Goal: Communication & Community: Answer question/provide support

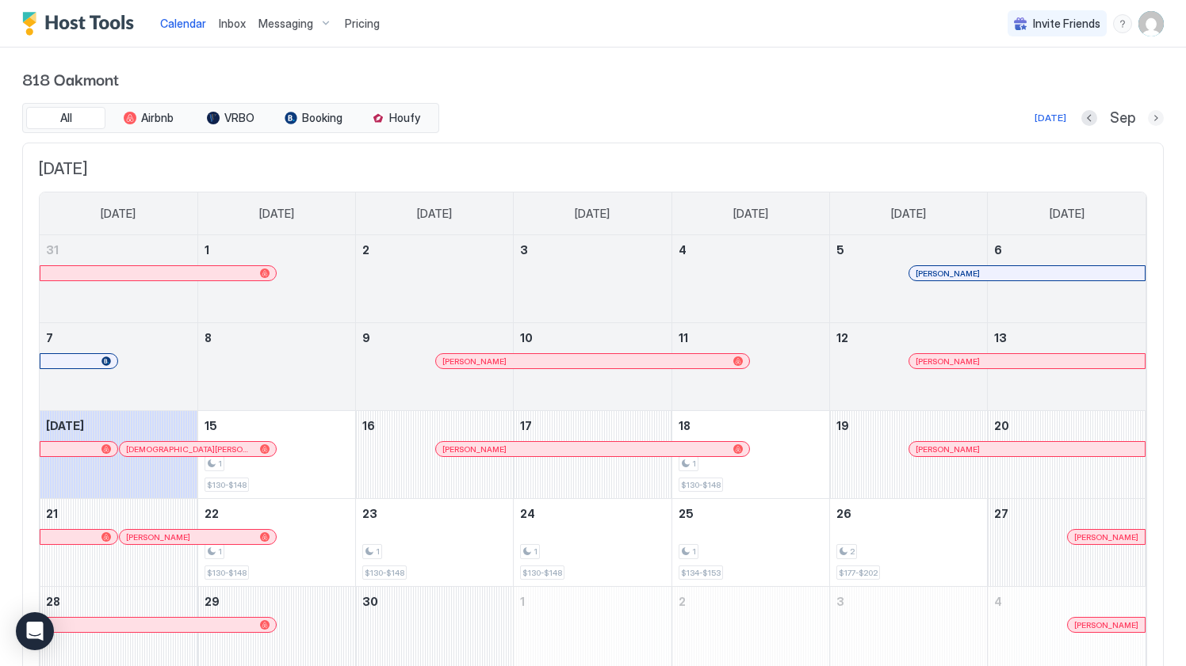
click at [1159, 118] on button "Next month" at bounding box center [1155, 118] width 16 height 16
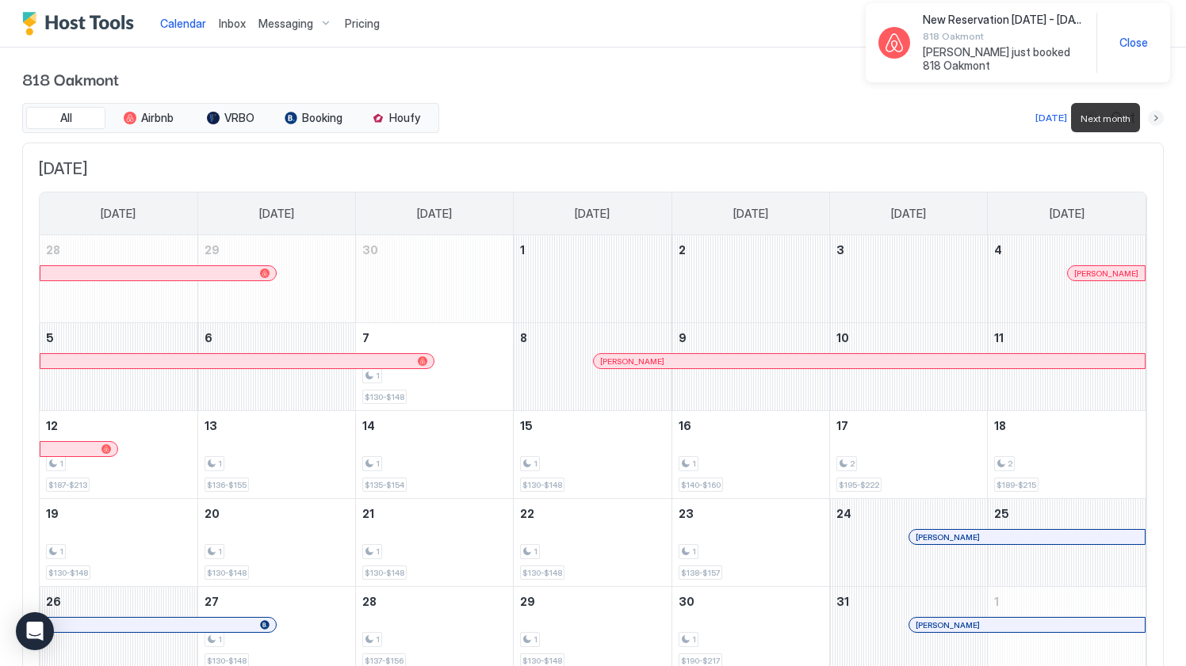
click at [1159, 118] on button "Next month" at bounding box center [1155, 118] width 16 height 16
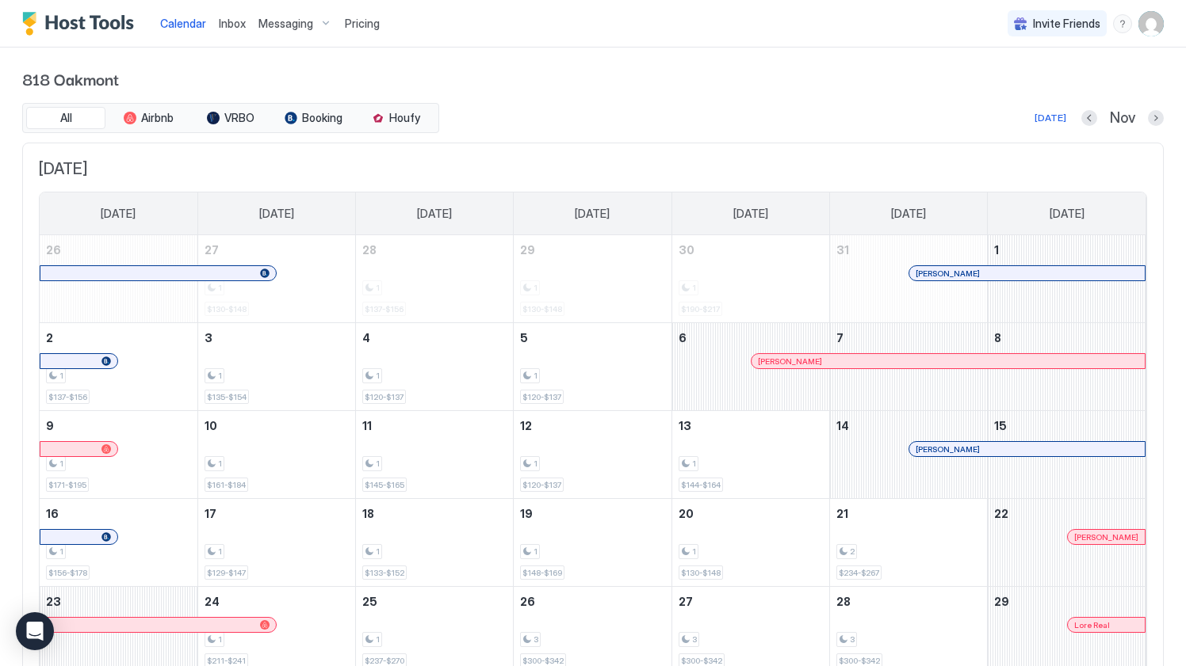
click at [1164, 117] on div "818 Oakmont All Airbnb VRBO Booking Houfy [DATE] Nov [DATE] [DATE] [DATE] [DATE…" at bounding box center [593, 424] width 1186 height 752
click at [1160, 116] on button "Next month" at bounding box center [1155, 118] width 16 height 16
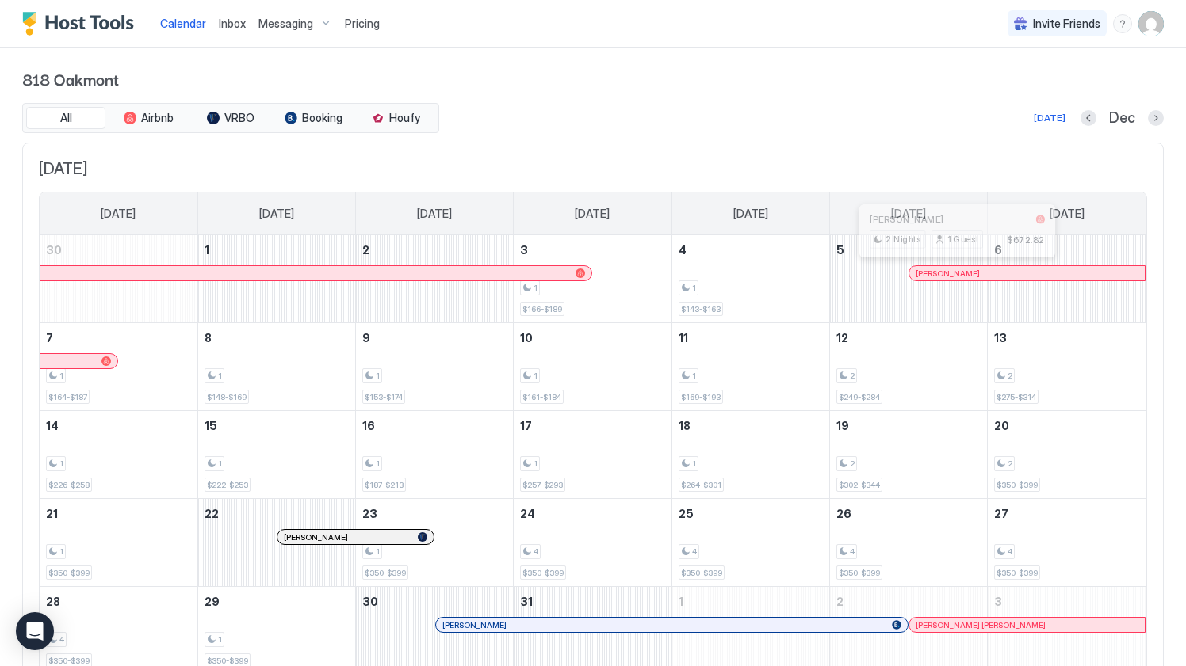
click at [951, 274] on div at bounding box center [951, 273] width 13 height 13
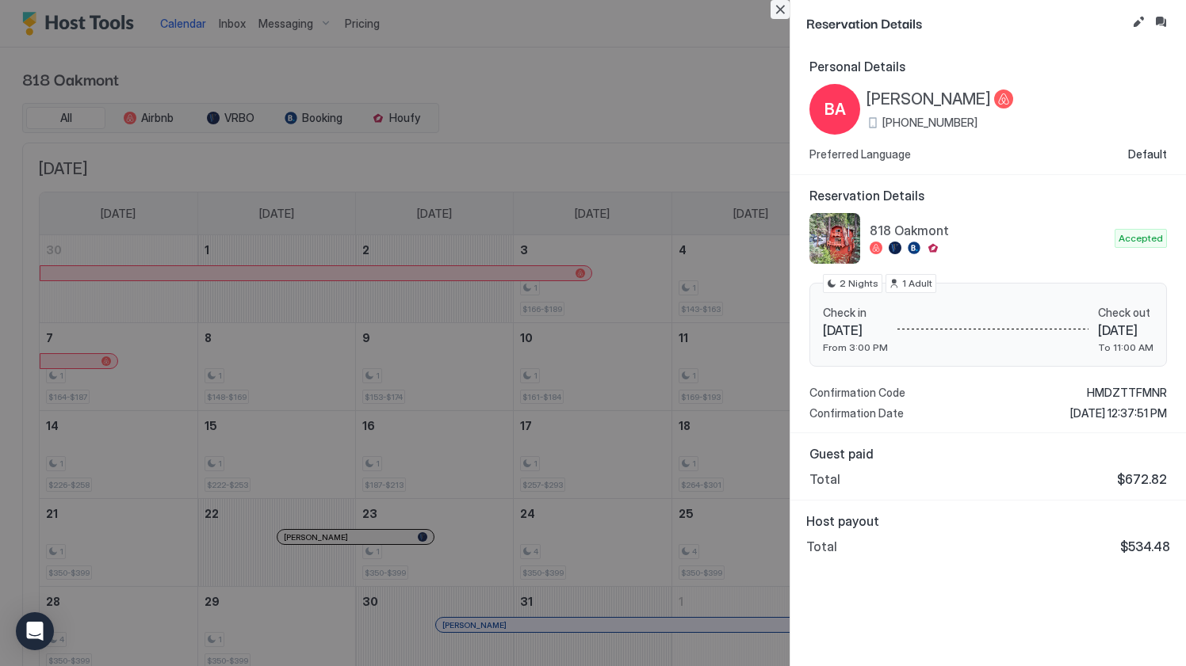
click at [783, 11] on button "Close" at bounding box center [779, 9] width 19 height 19
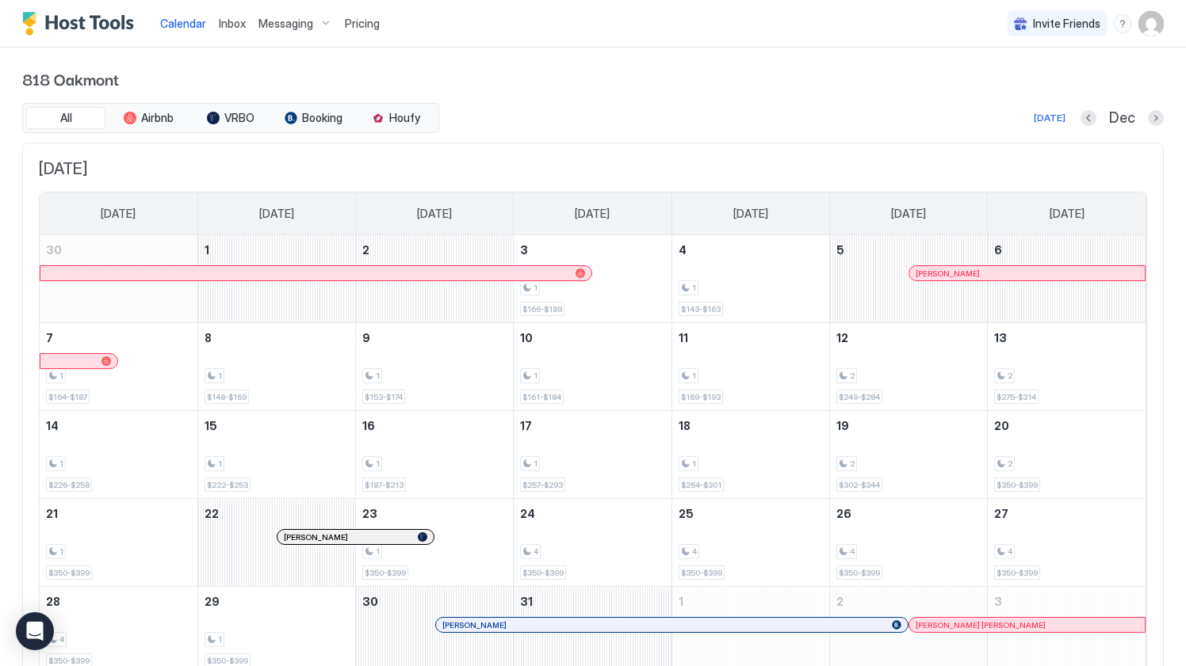
click at [238, 21] on span "Inbox" at bounding box center [232, 23] width 27 height 13
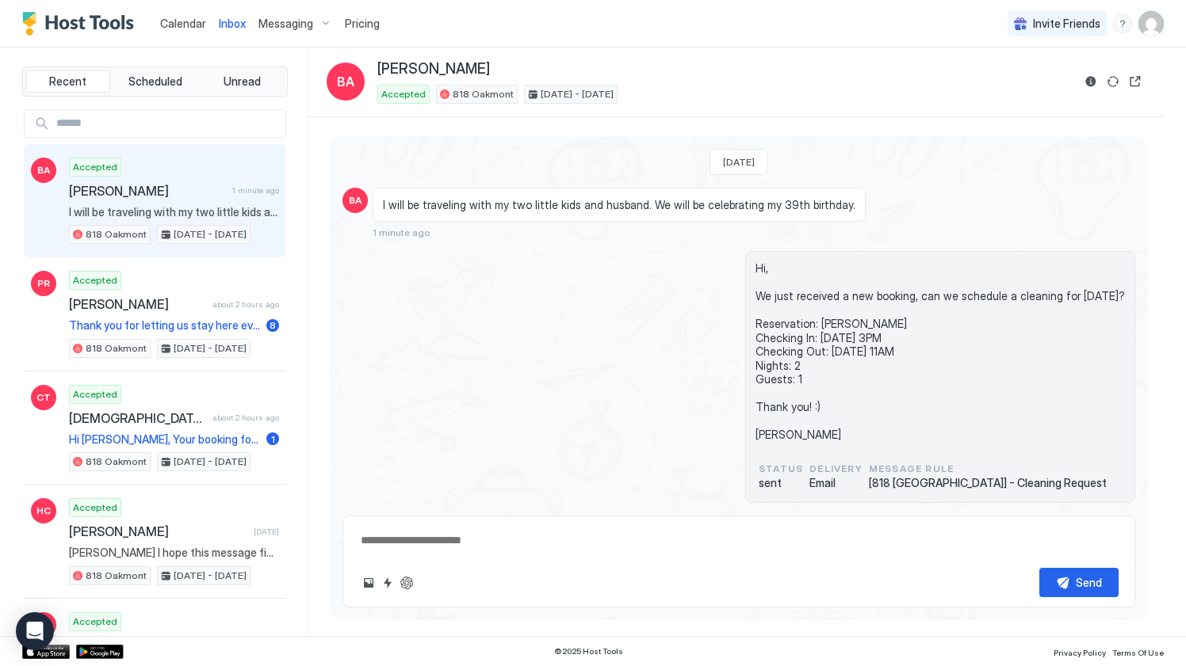
scroll to position [51, 0]
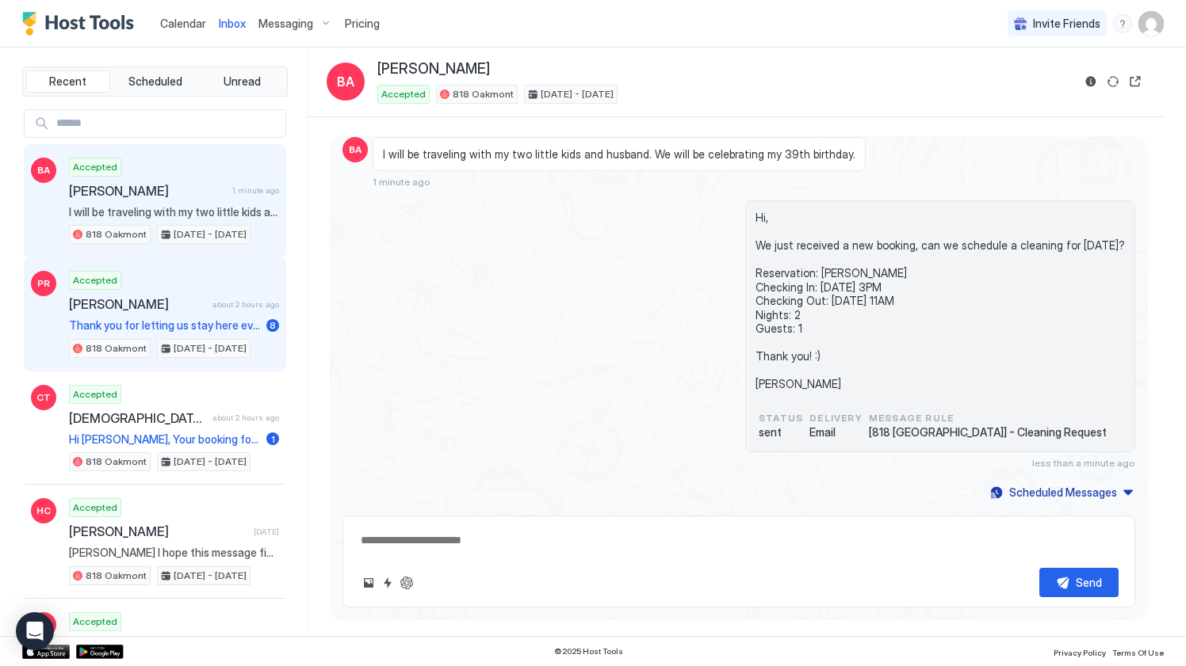
click at [175, 296] on span "[PERSON_NAME]" at bounding box center [137, 304] width 137 height 16
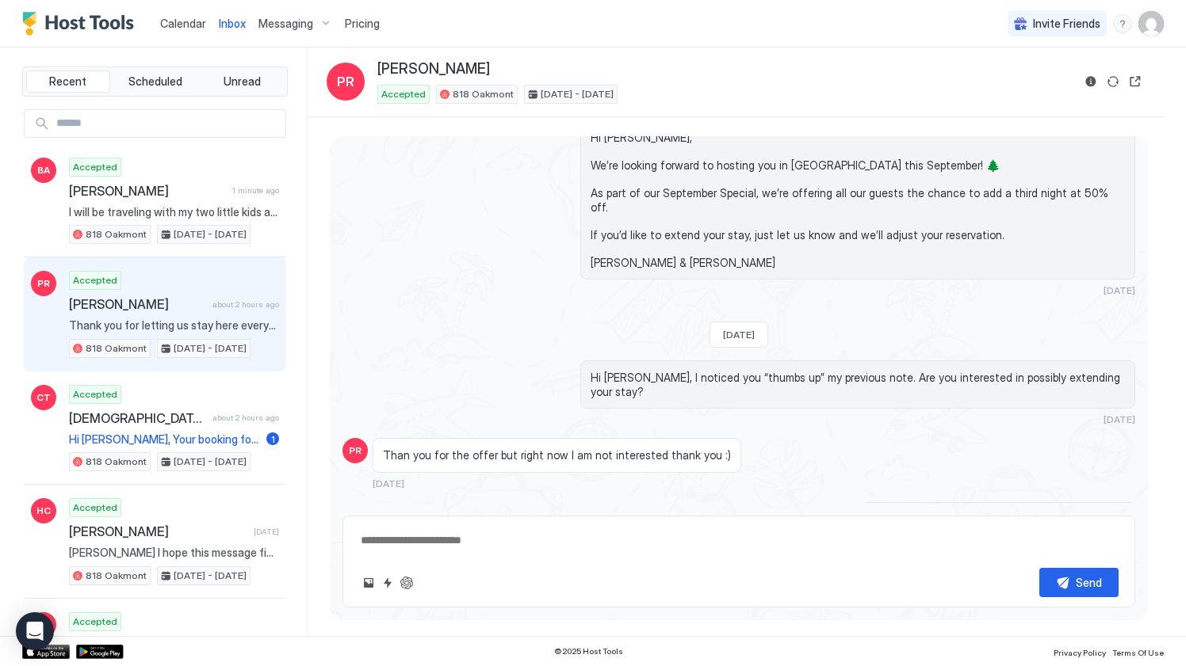
scroll to position [1030, 0]
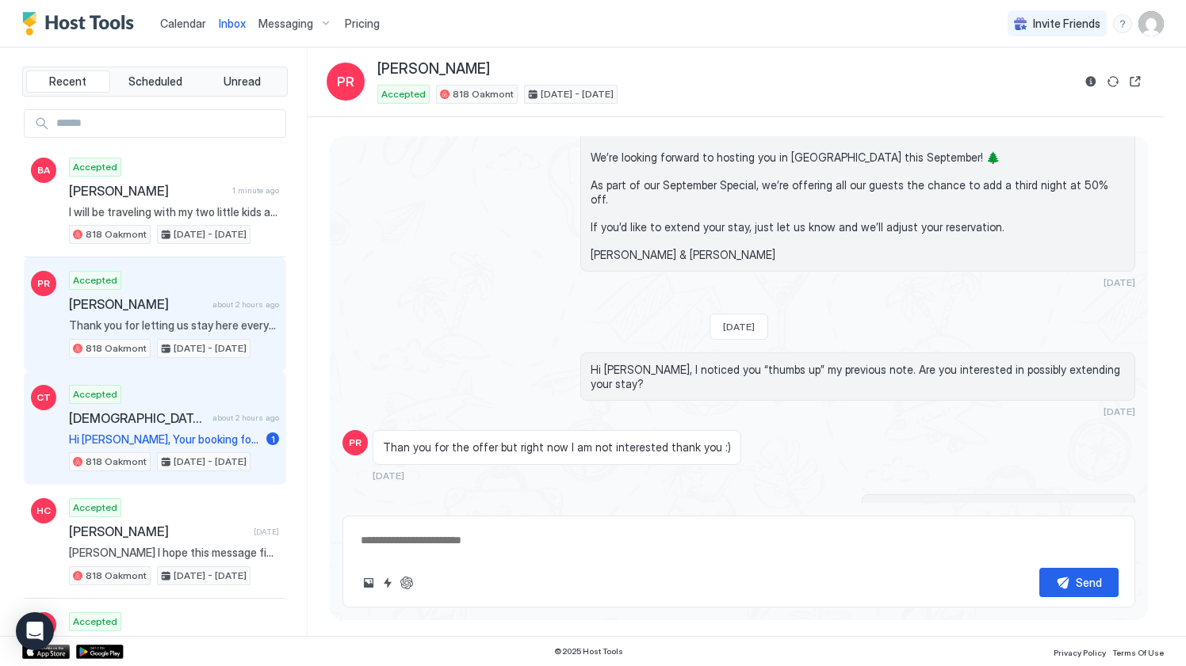
click at [158, 397] on div "Accepted [DEMOGRAPHIC_DATA][PERSON_NAME] about 2 hours ago Hi [PERSON_NAME], Yo…" at bounding box center [174, 428] width 210 height 87
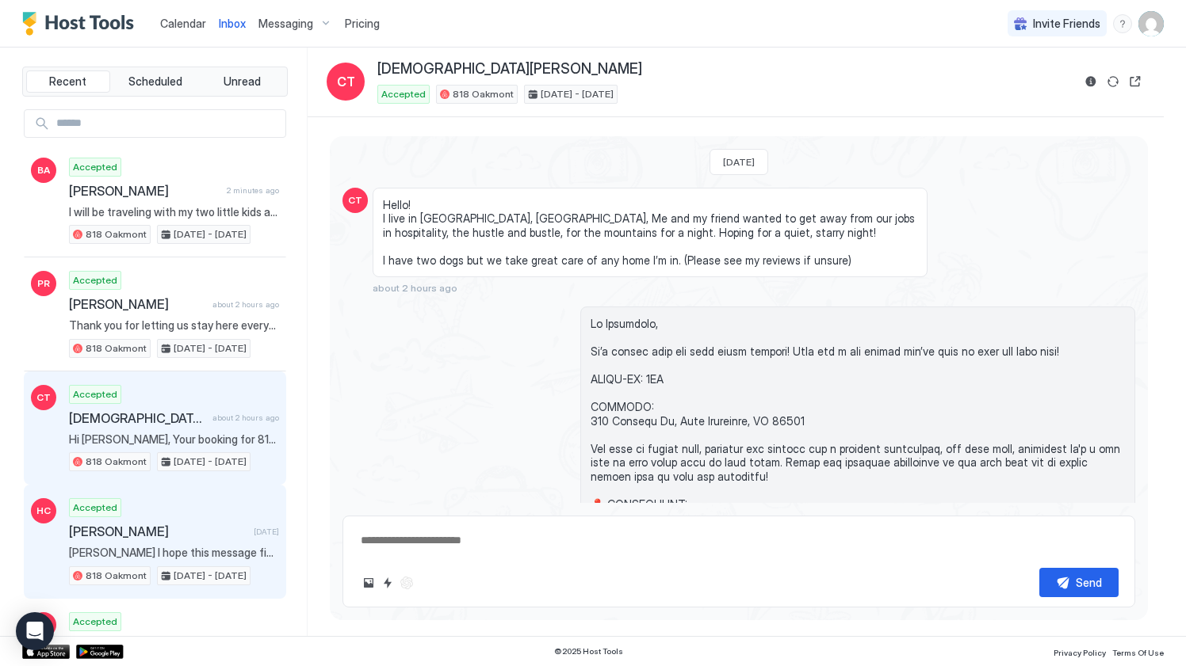
click at [162, 514] on div "Accepted [PERSON_NAME] [DATE] [PERSON_NAME] I hope this message finds you well …" at bounding box center [174, 541] width 210 height 87
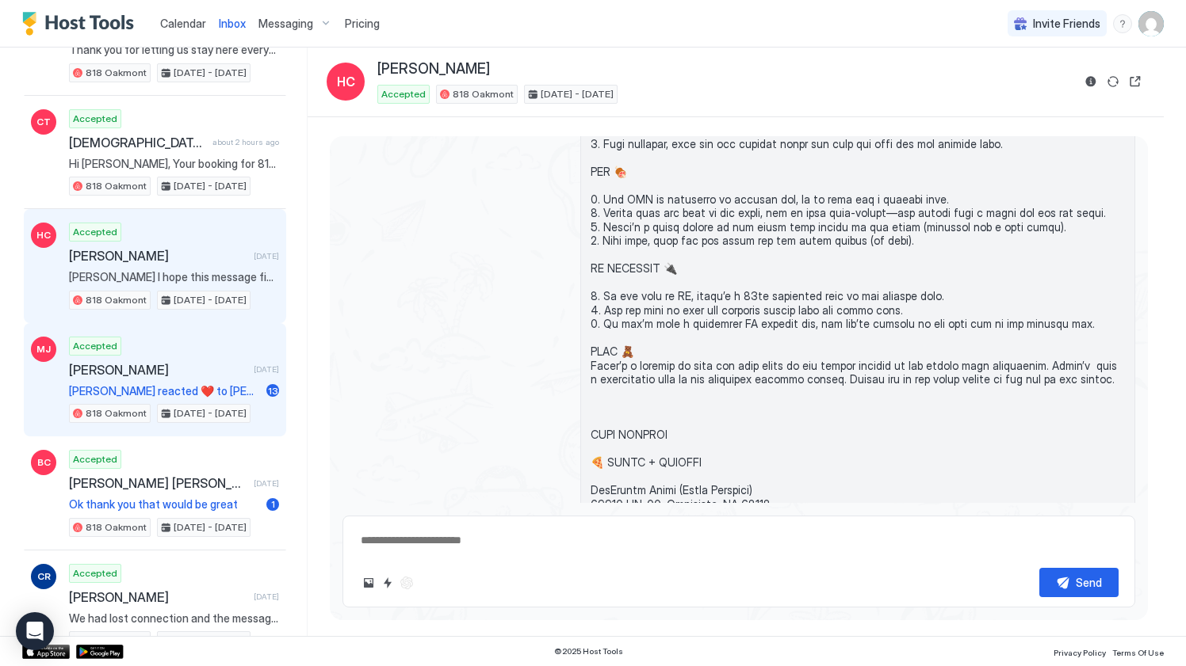
scroll to position [277, 0]
click at [163, 353] on div "Accepted [PERSON_NAME] [DATE] [PERSON_NAME] reacted ❤️ to [PERSON_NAME]’s messa…" at bounding box center [174, 379] width 210 height 87
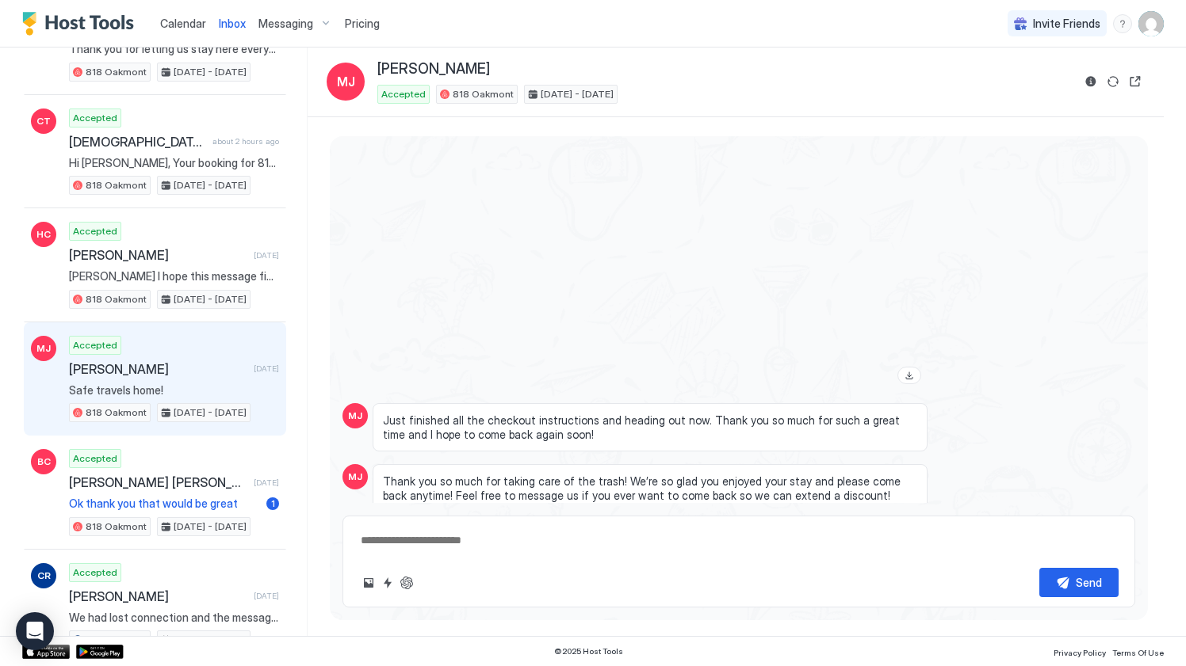
scroll to position [2702, 0]
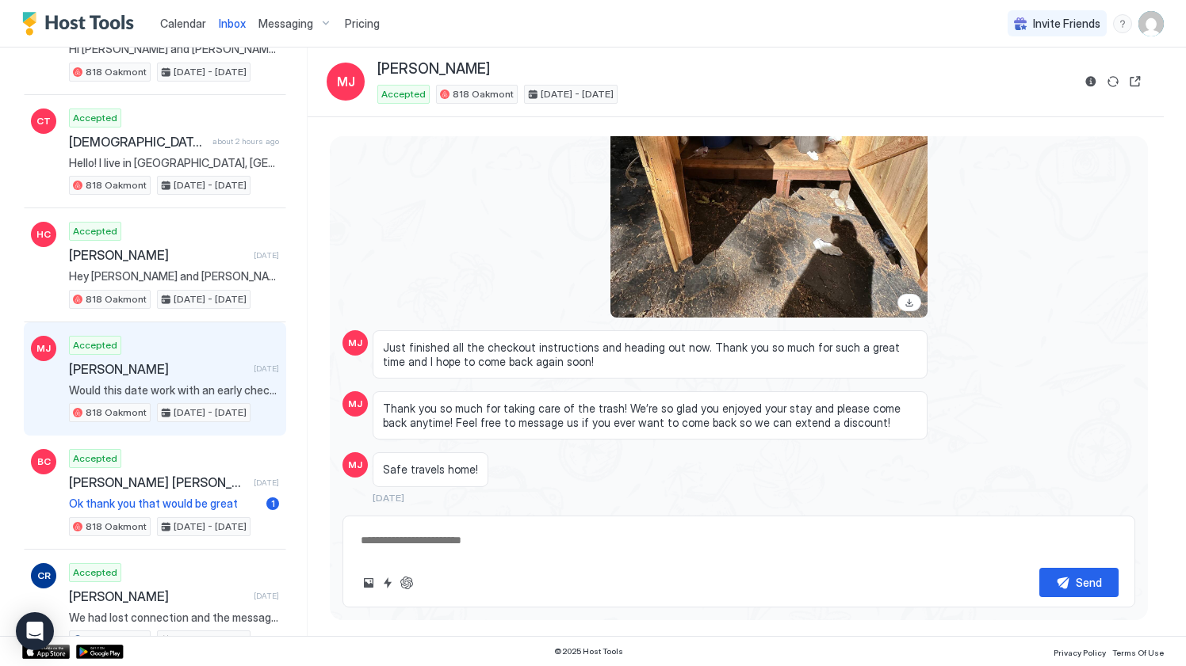
type textarea "*"
